Goal: Find specific page/section: Find specific page/section

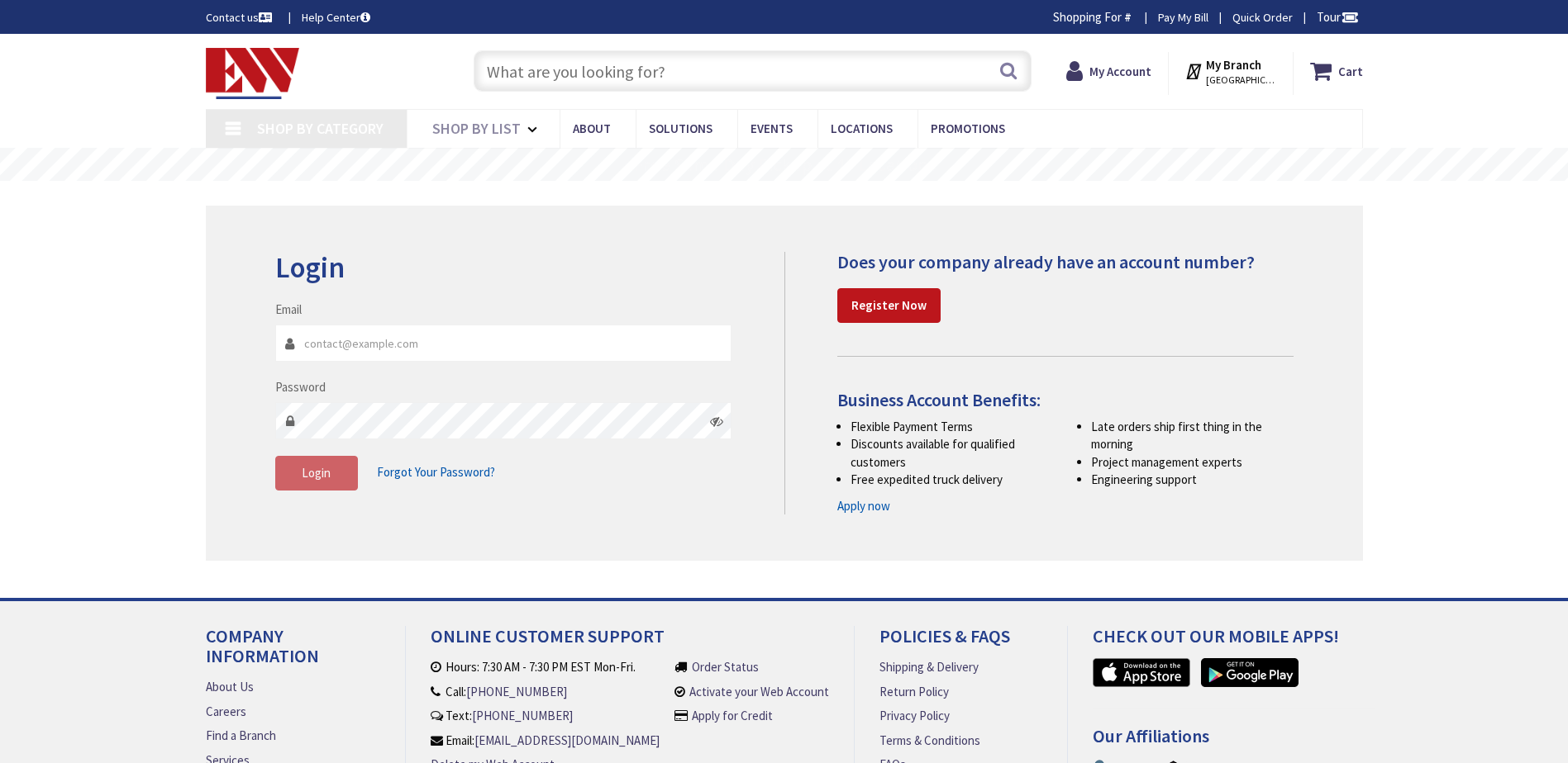
type input "[EMAIL_ADDRESS][DOMAIN_NAME]"
click at [575, 66] on input "text" at bounding box center [752, 71] width 558 height 41
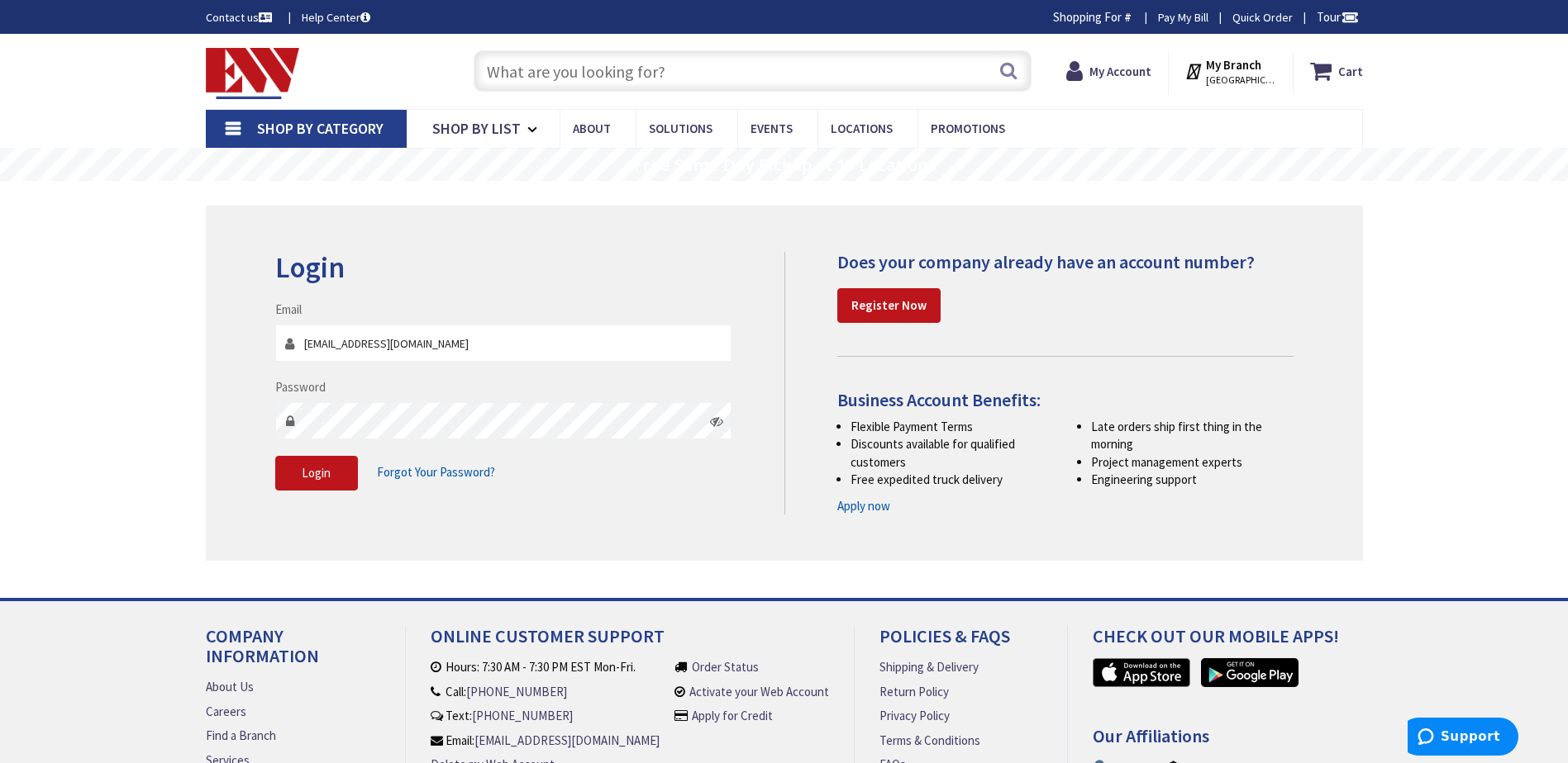
paste input "NI-CD 4.8V 700 mAh CAT NO. BL93NC487"
type input "NI-CD 4.8V 700 mAh CAT NO. BL93NC487"
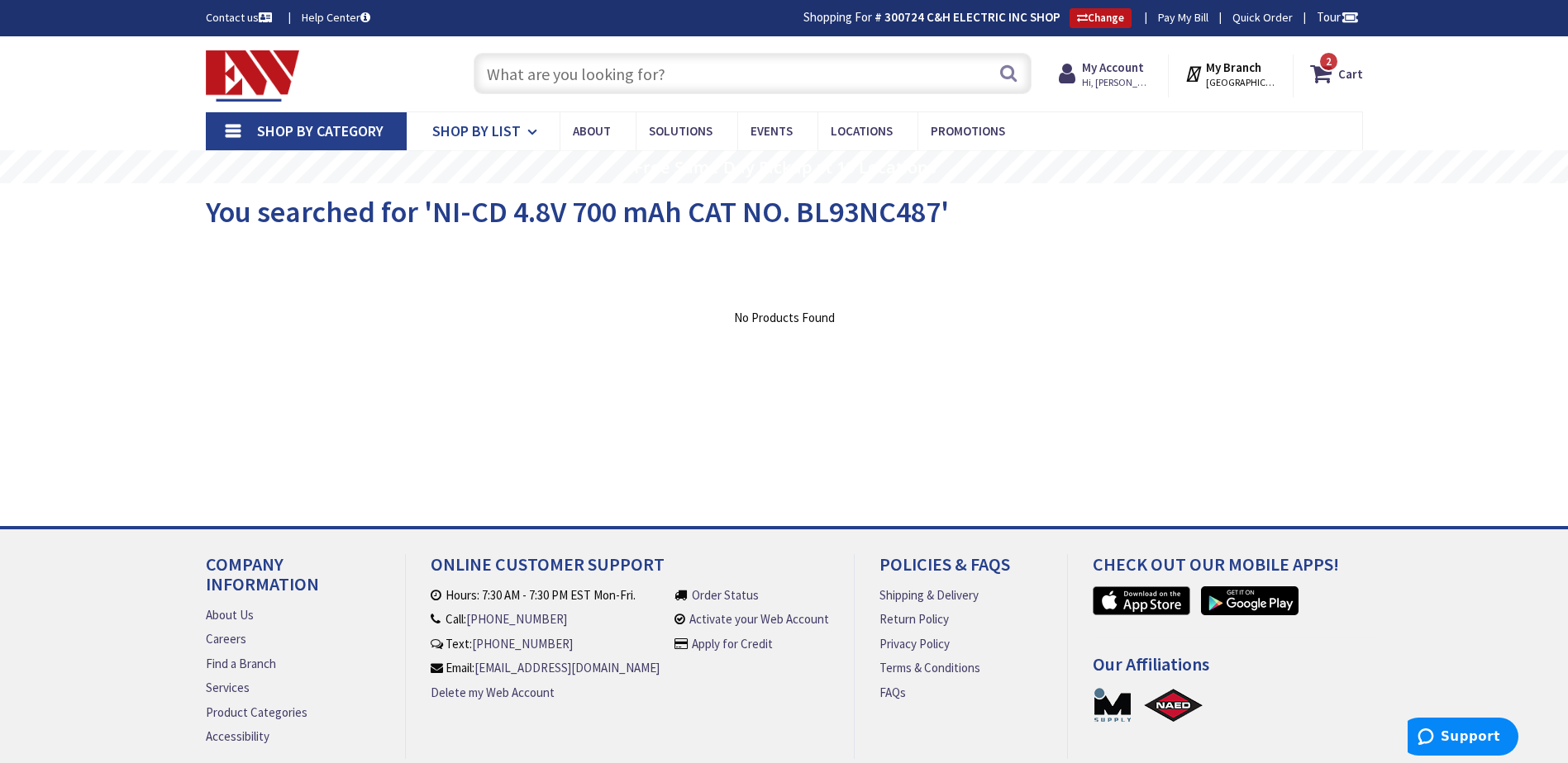
click at [453, 125] on span "Shop By List" at bounding box center [476, 130] width 89 height 19
